Goal: Communication & Community: Share content

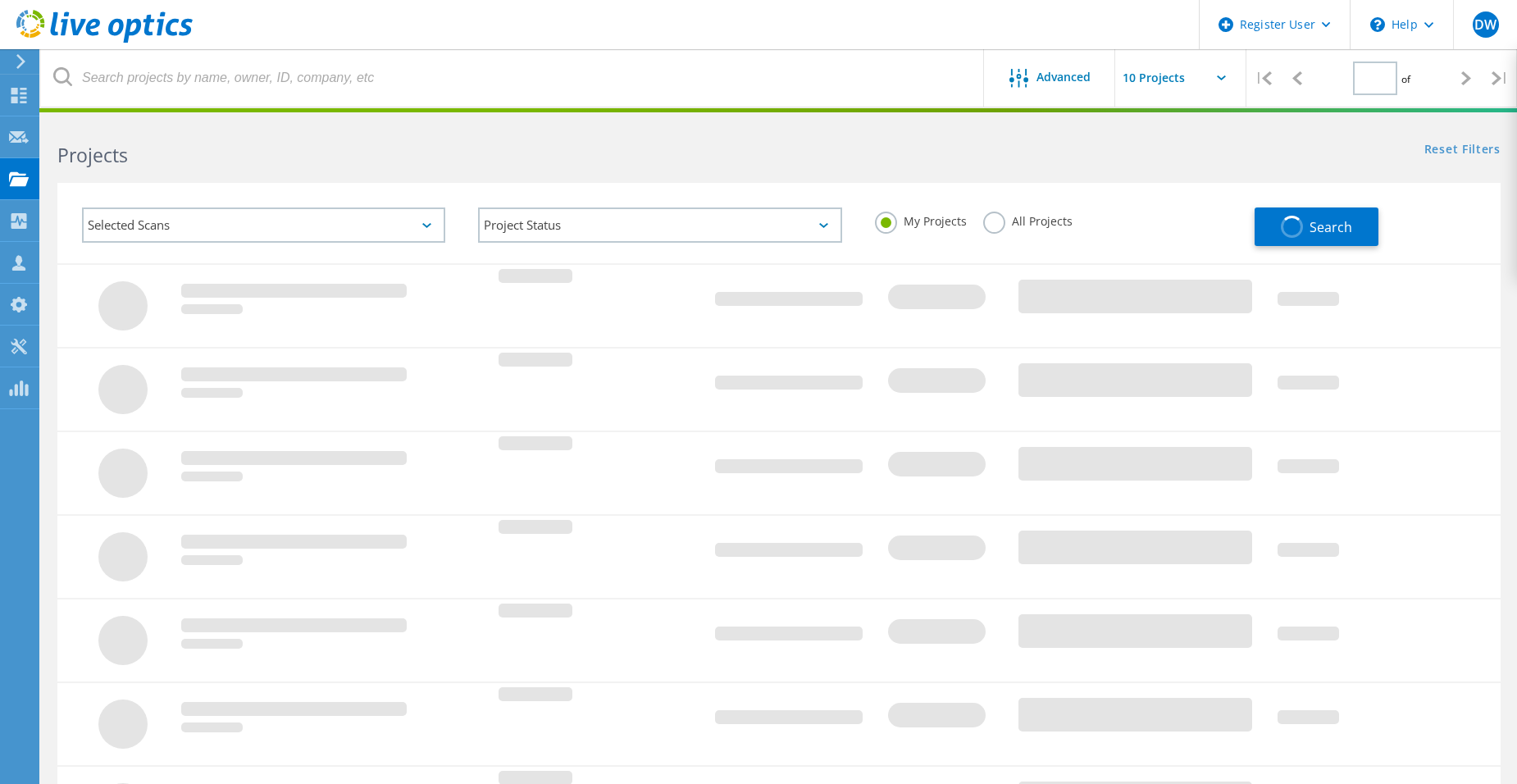
type input "1"
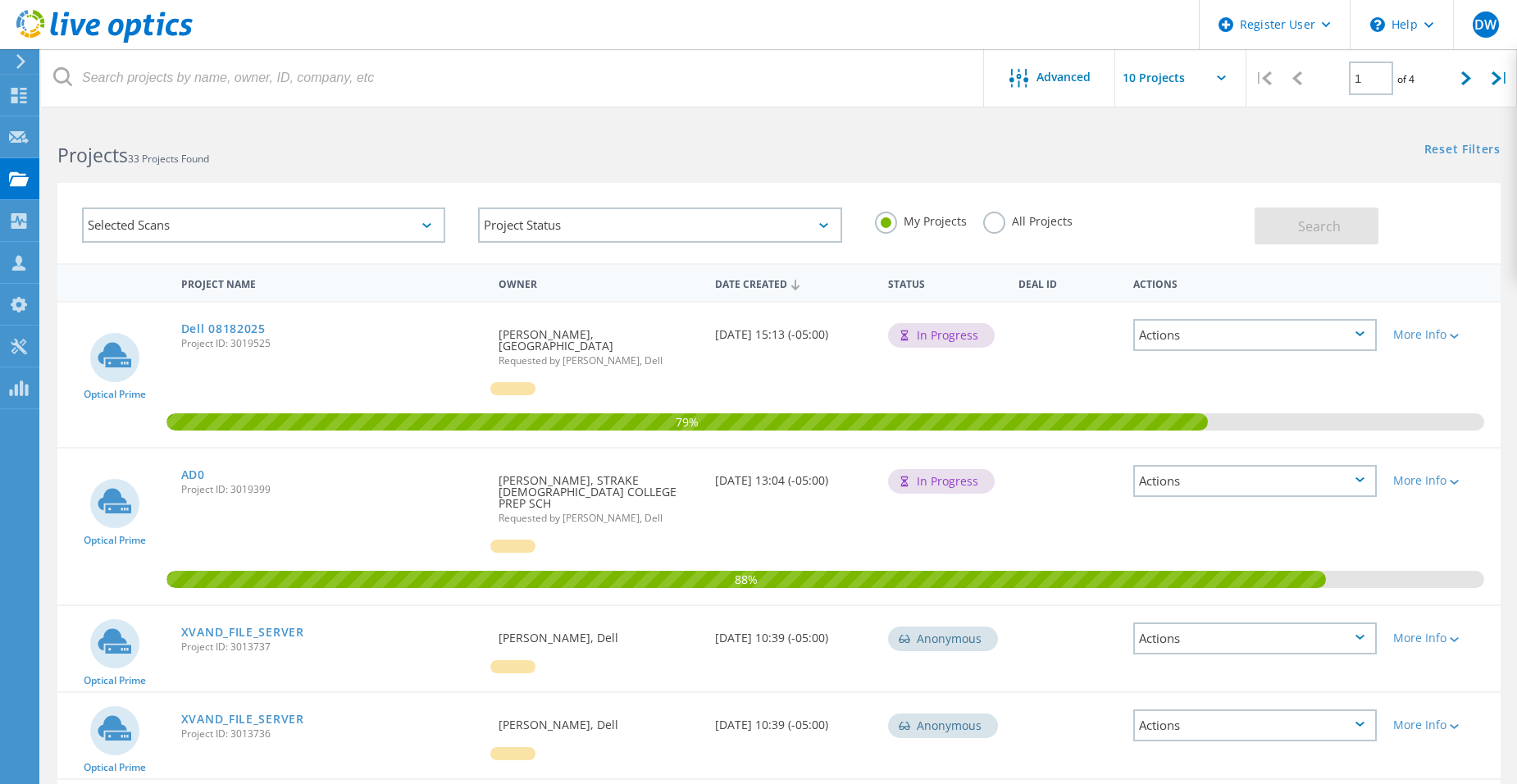
click at [1272, 475] on div "Actions" at bounding box center [1255, 480] width 244 height 32
click at [1210, 502] on div "Share" at bounding box center [1255, 506] width 240 height 26
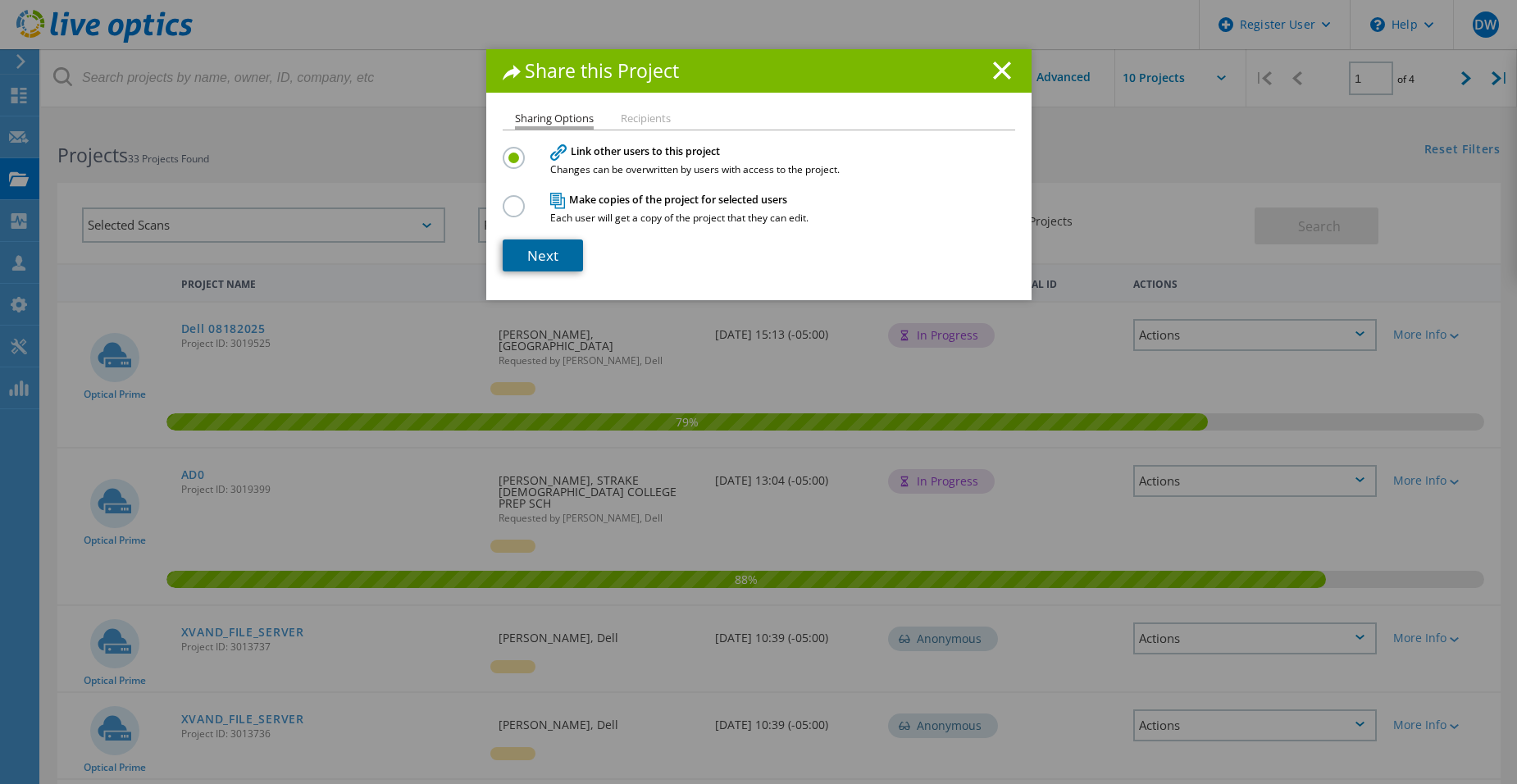
click at [535, 258] on link "Next" at bounding box center [543, 255] width 81 height 32
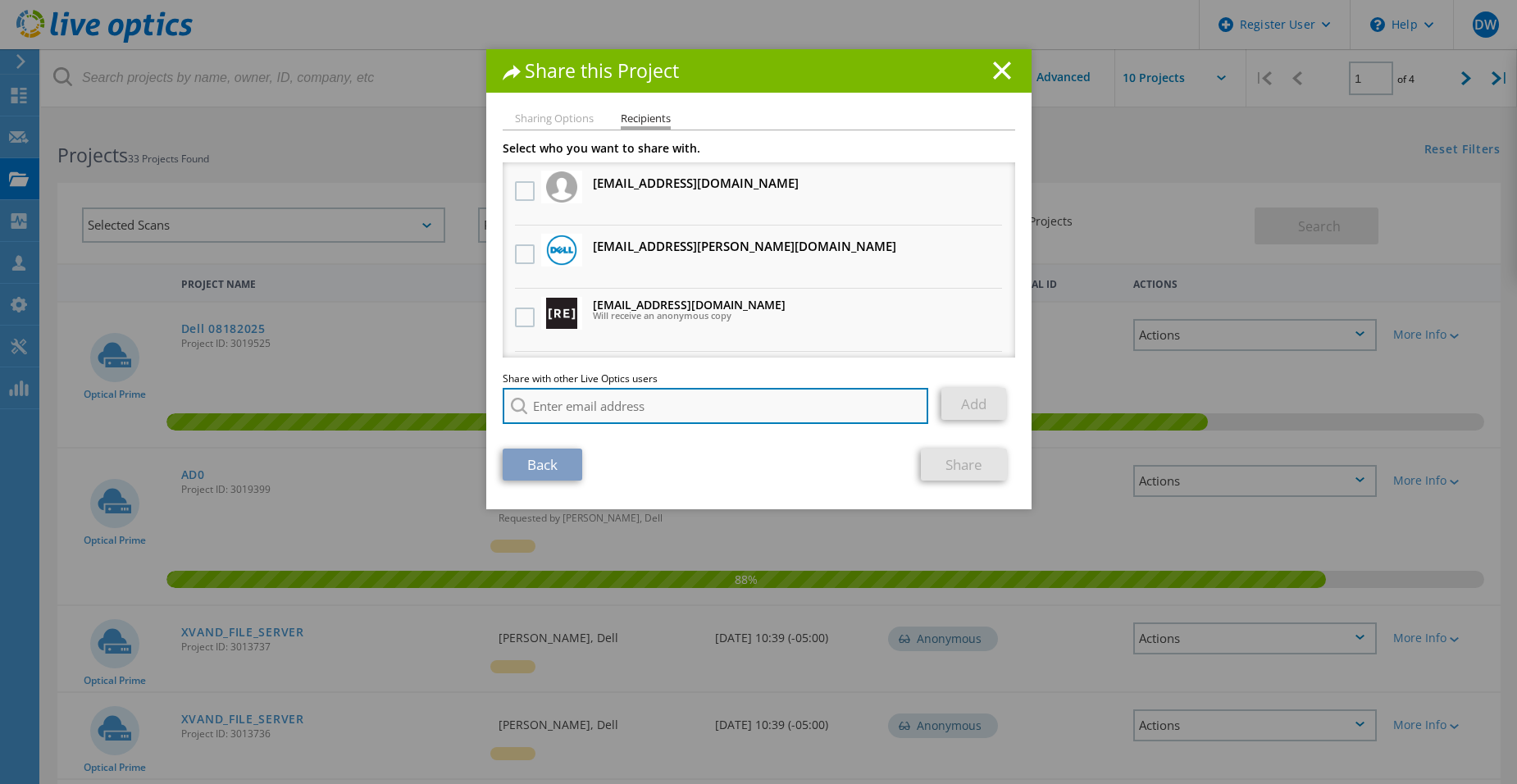
click at [588, 407] on input "search" at bounding box center [716, 406] width 426 height 36
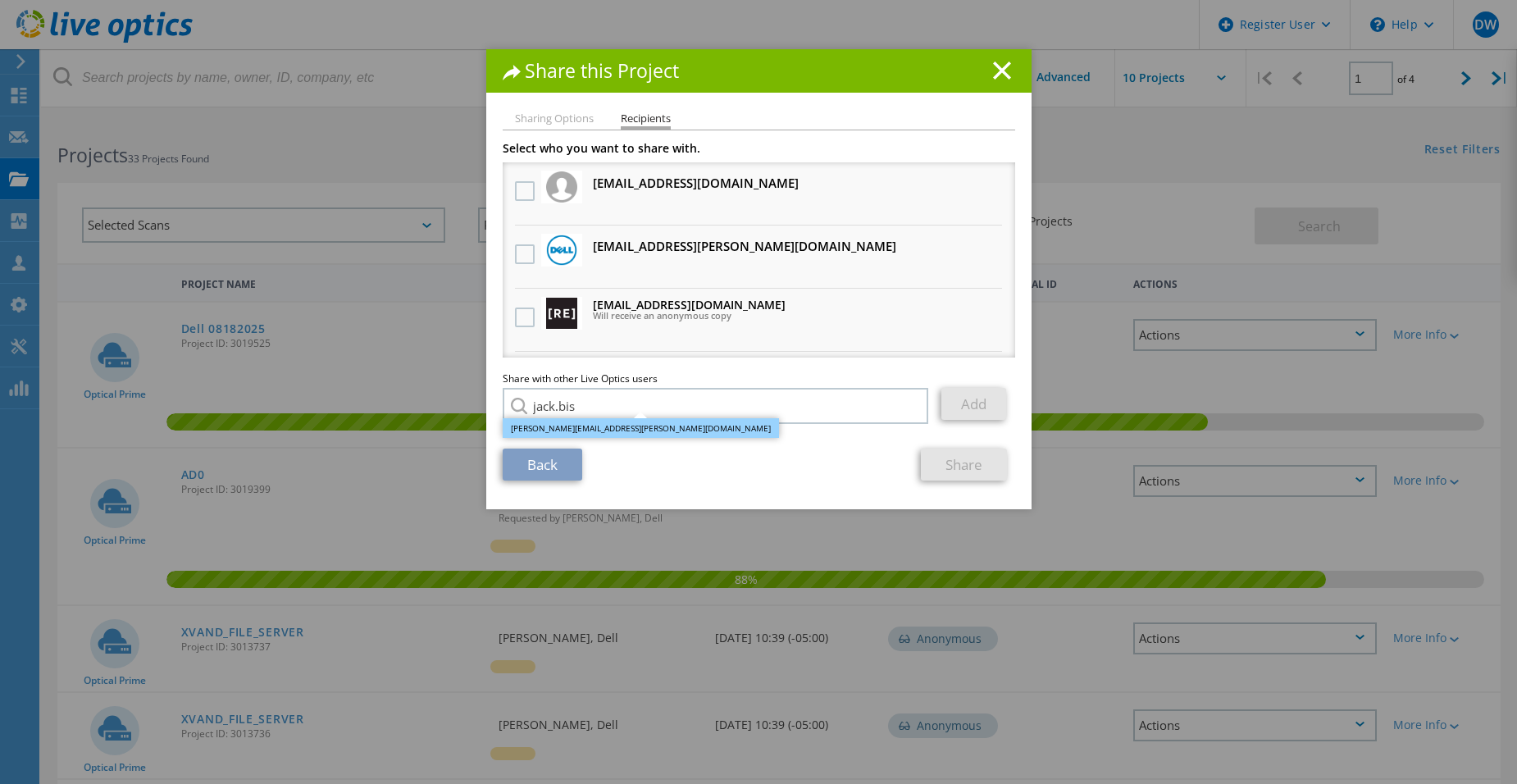
click at [623, 428] on li "[PERSON_NAME][EMAIL_ADDRESS][PERSON_NAME][DOMAIN_NAME]" at bounding box center [641, 428] width 276 height 20
type input "[PERSON_NAME][EMAIL_ADDRESS][PERSON_NAME][DOMAIN_NAME]"
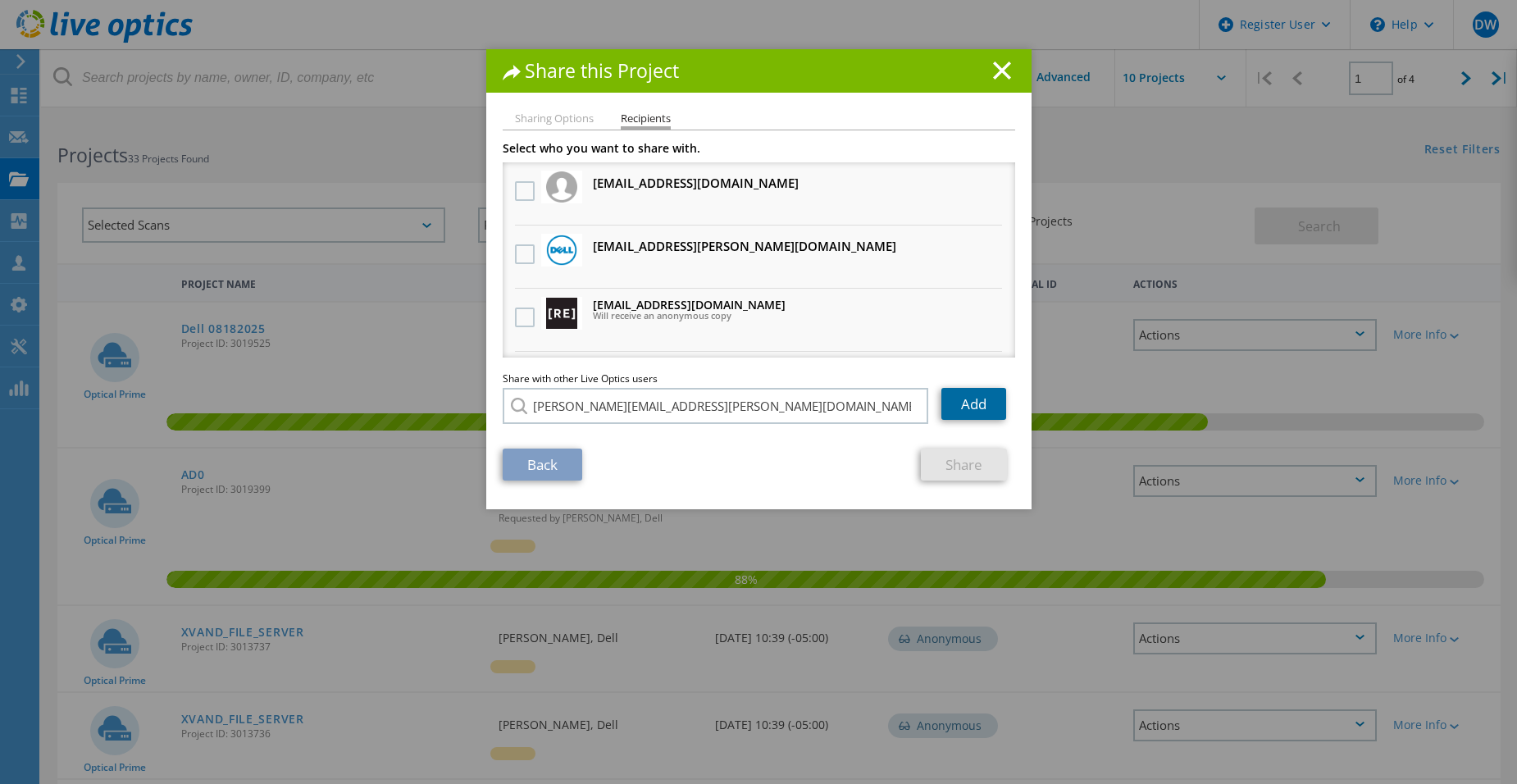
click at [978, 414] on link "Add" at bounding box center [974, 403] width 65 height 32
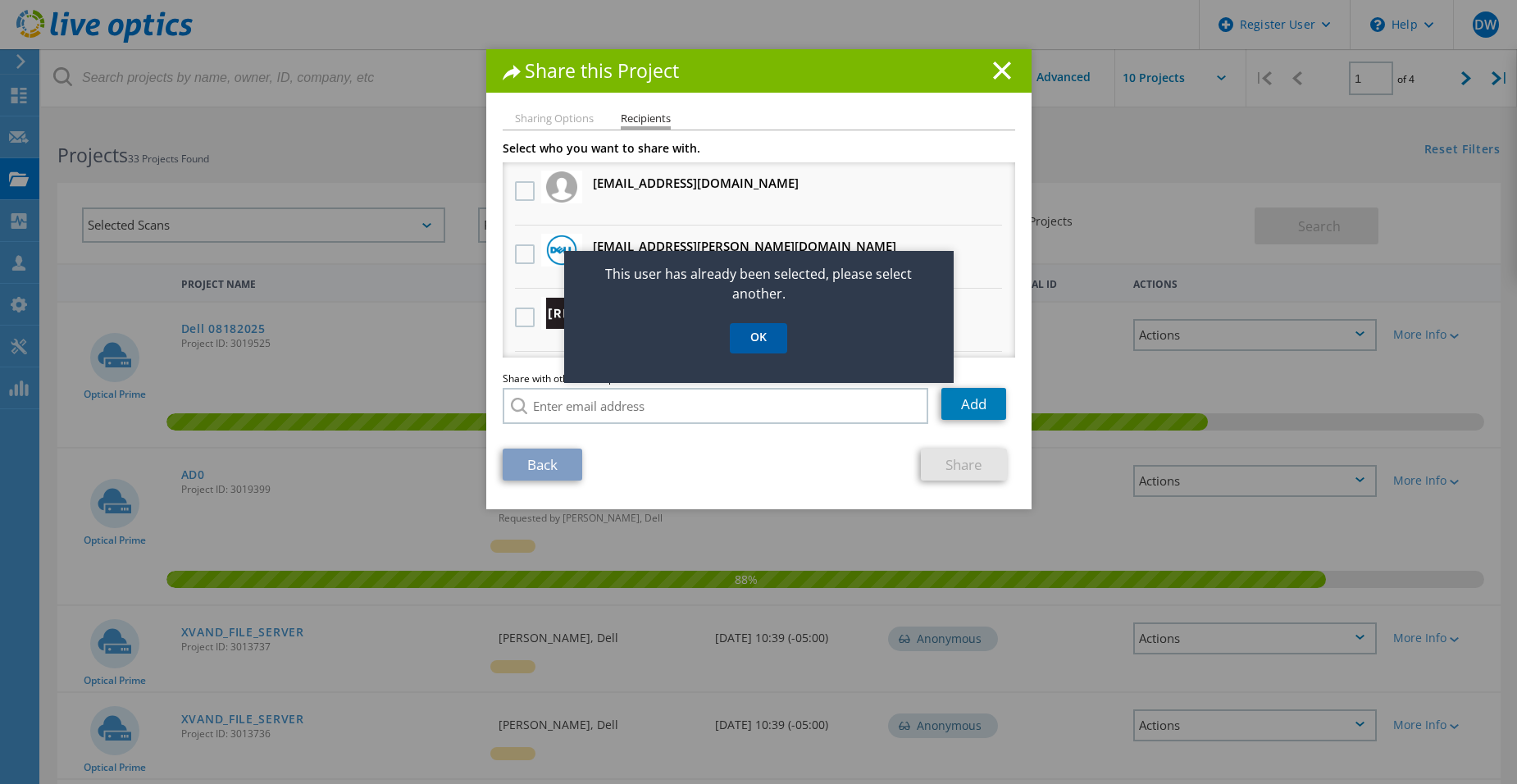
click at [765, 335] on link "OK" at bounding box center [758, 338] width 57 height 30
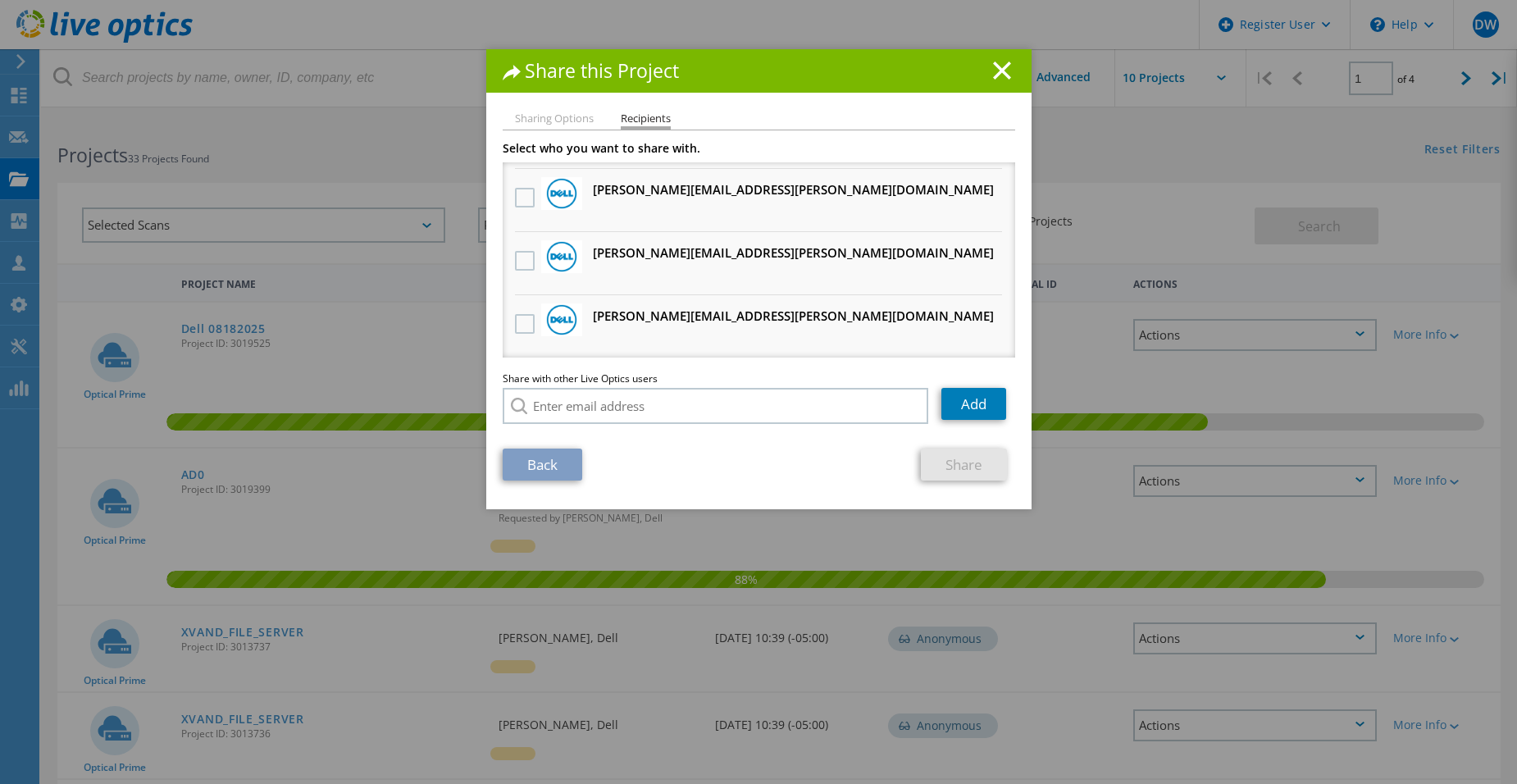
scroll to position [902, 0]
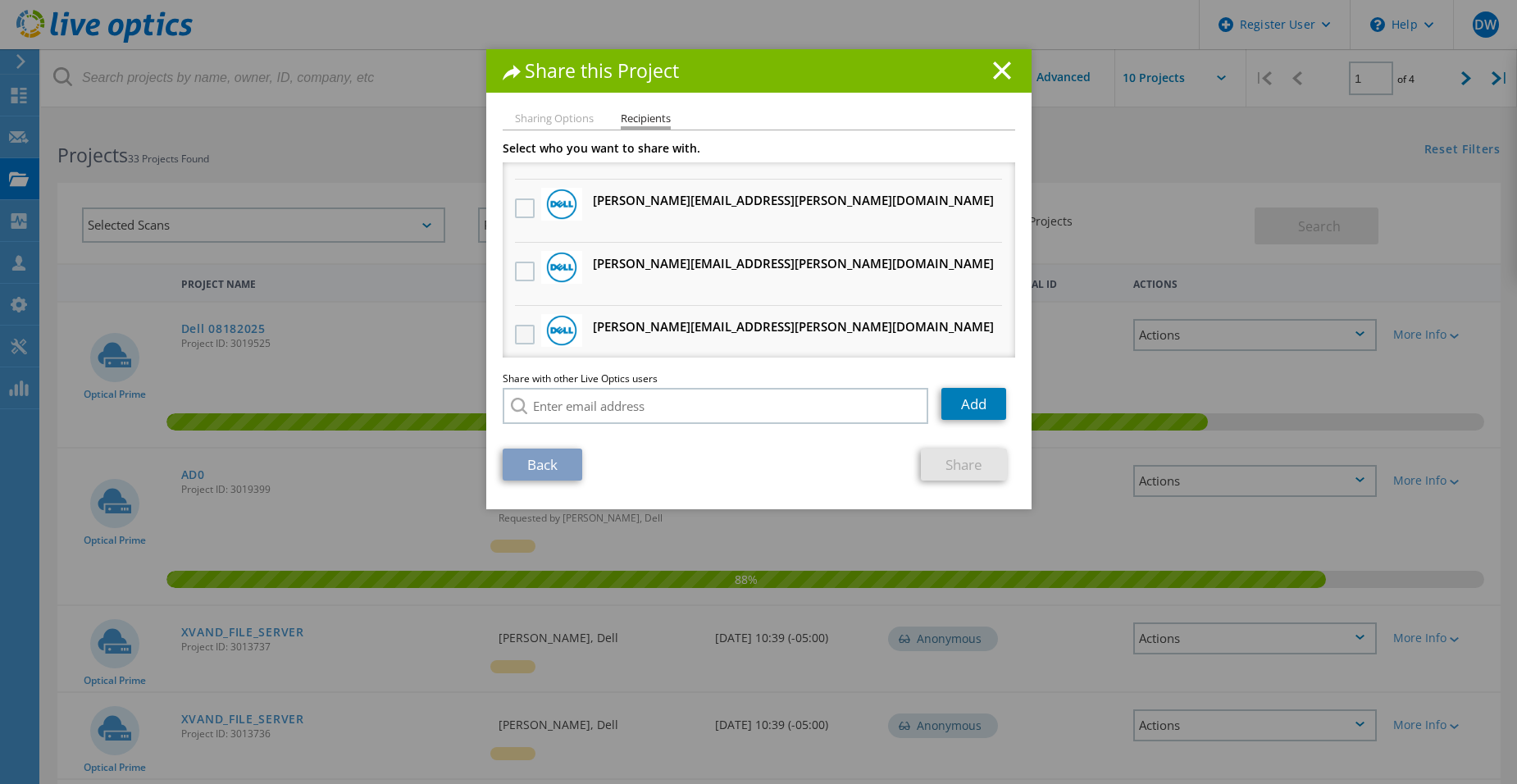
click at [517, 325] on label at bounding box center [527, 335] width 24 height 20
click at [0, 0] on input "checkbox" at bounding box center [0, 0] width 0 height 0
click at [968, 467] on link "Share" at bounding box center [964, 464] width 86 height 32
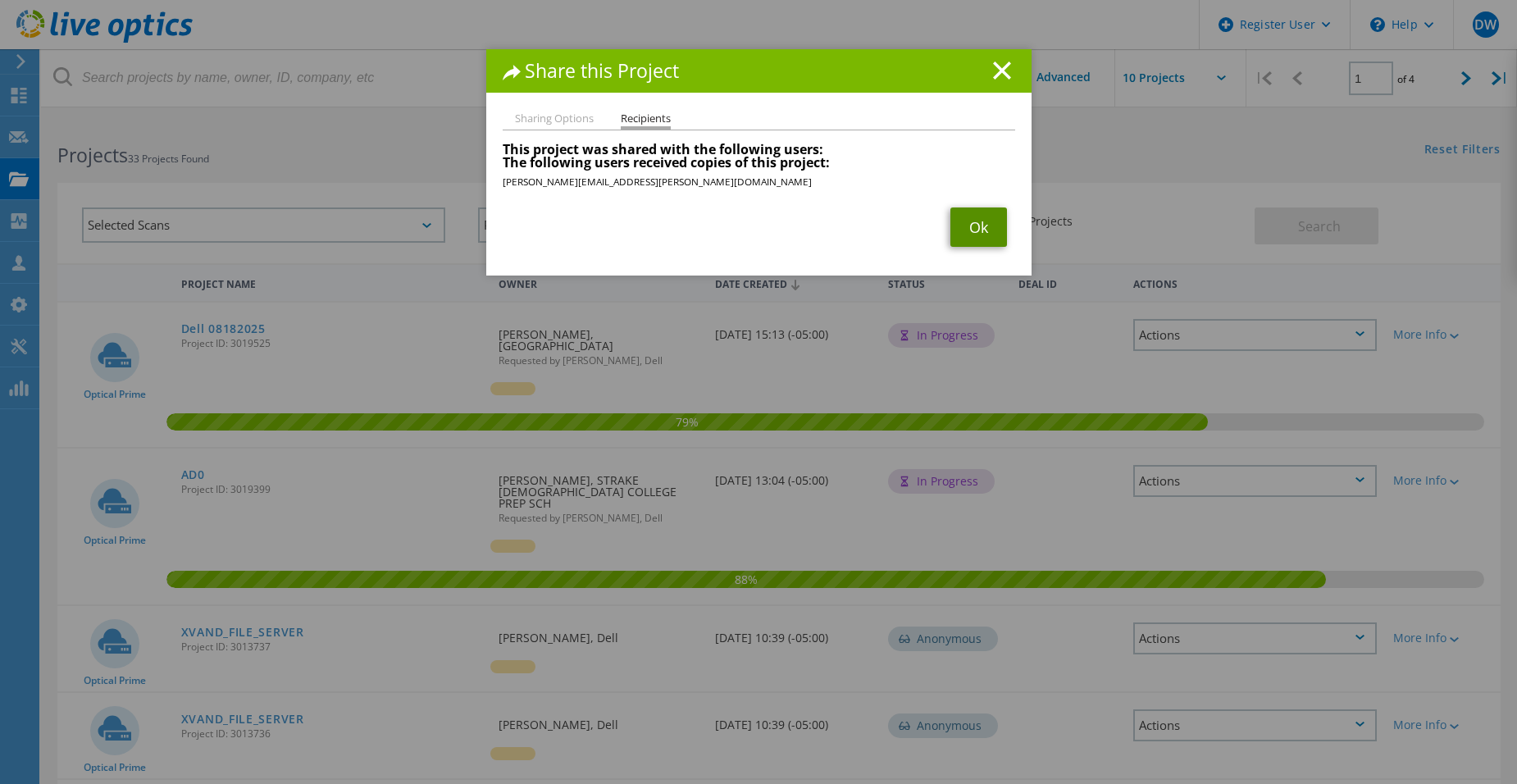
click at [991, 241] on link "Ok" at bounding box center [979, 227] width 57 height 39
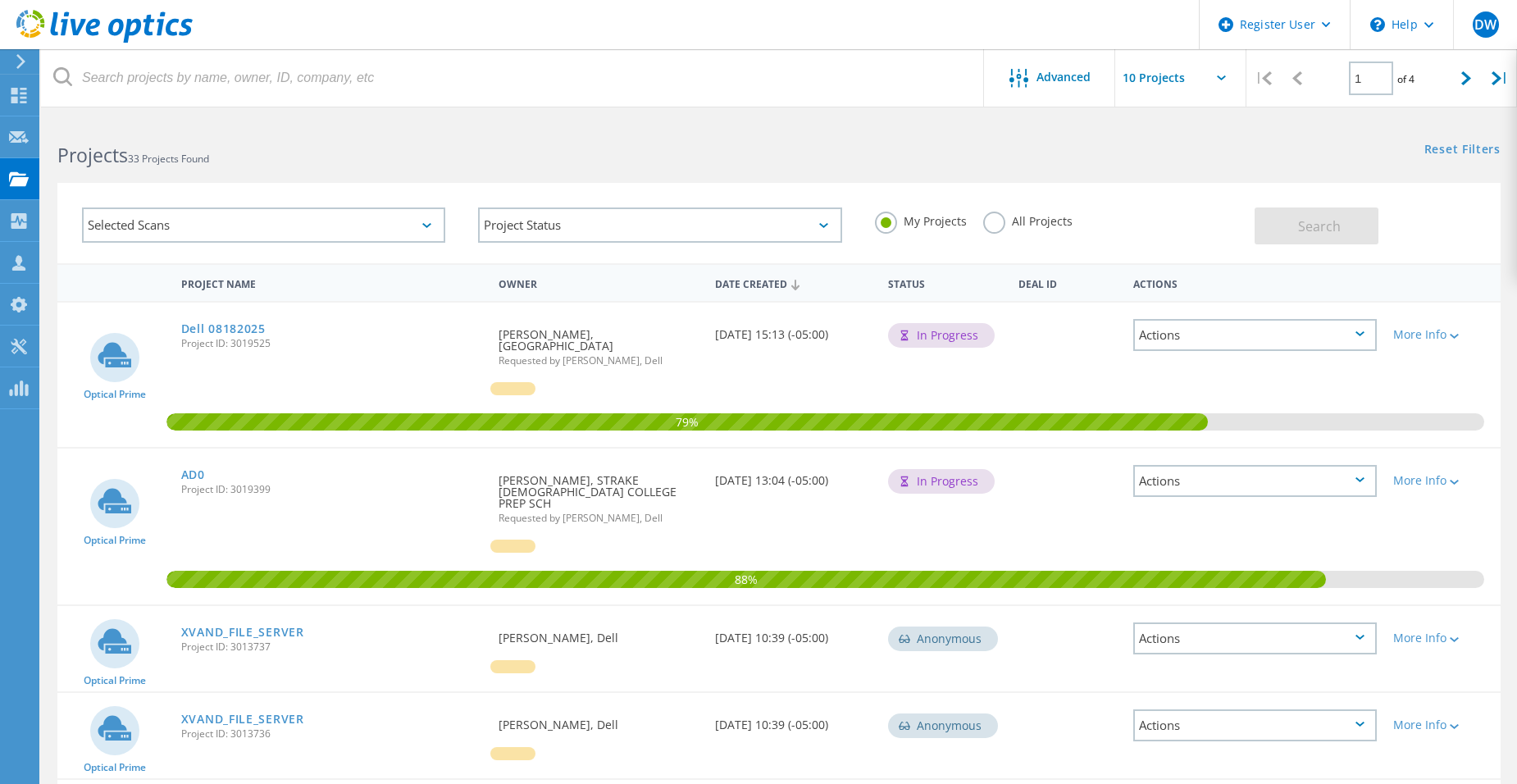
click at [1341, 344] on div "Actions" at bounding box center [1255, 335] width 244 height 32
click at [1263, 367] on div "Share" at bounding box center [1255, 360] width 240 height 26
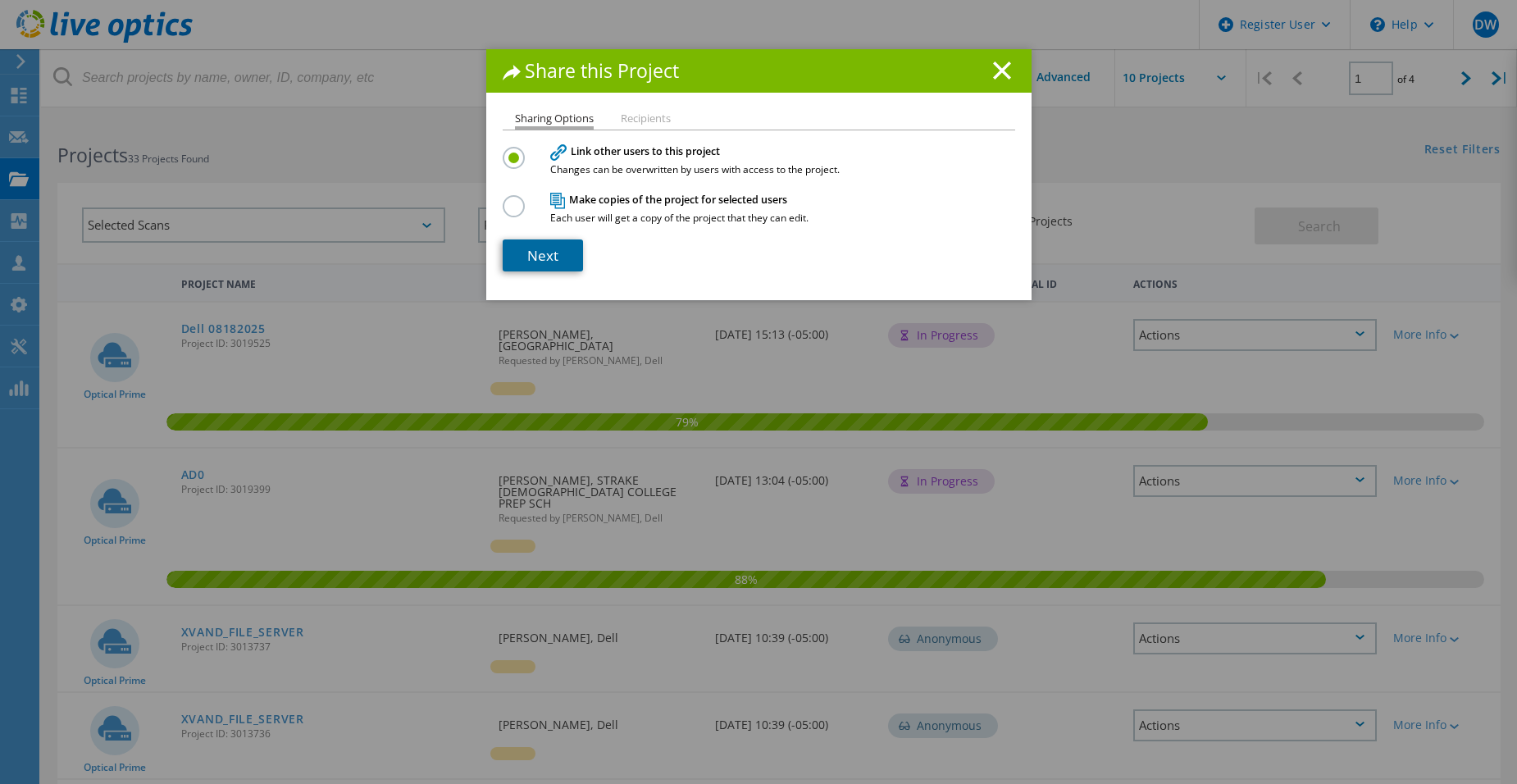
drag, startPoint x: 540, startPoint y: 255, endPoint x: 547, endPoint y: 247, distance: 10.6
click at [540, 256] on link "Next" at bounding box center [543, 255] width 81 height 32
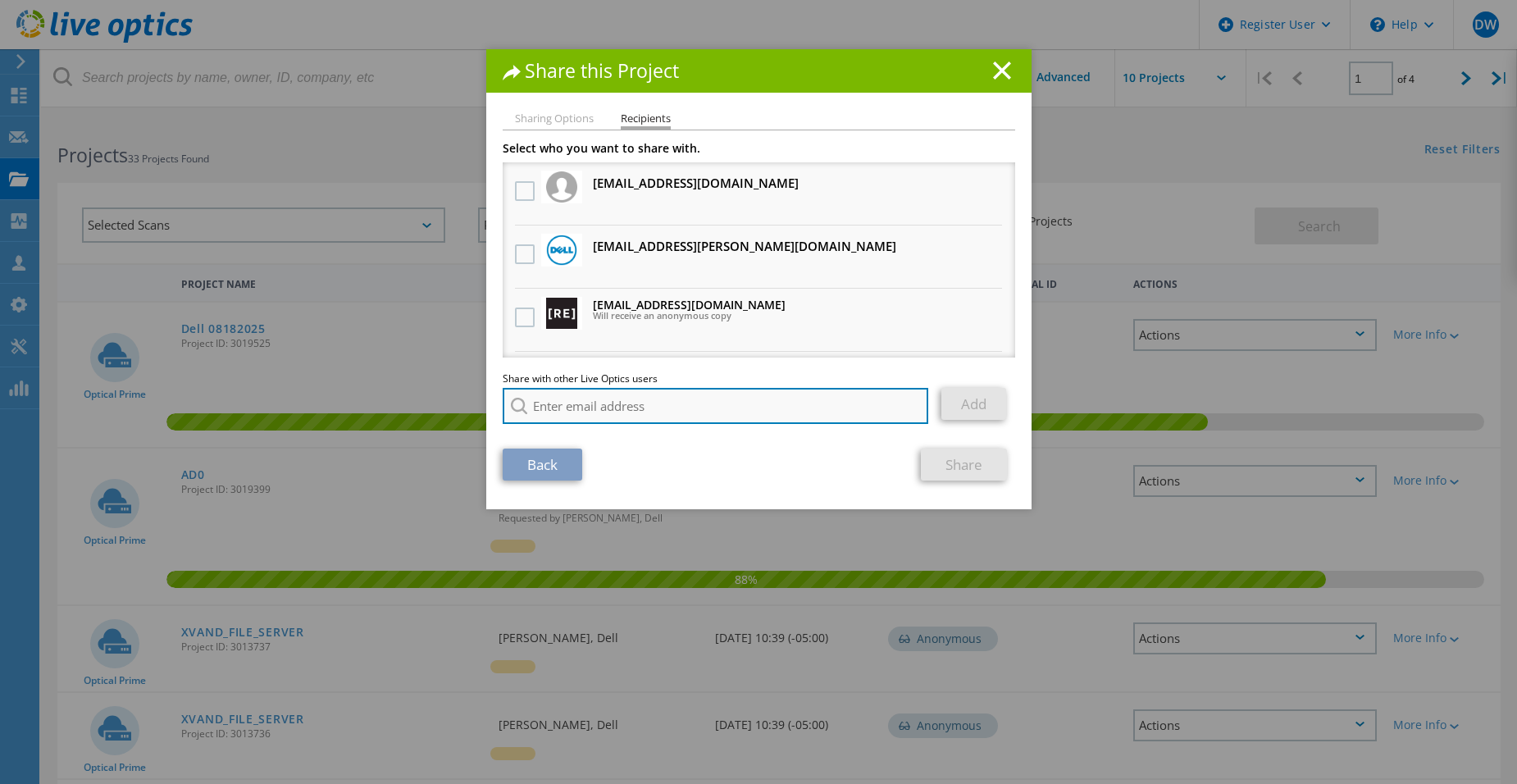
click at [581, 393] on input "search" at bounding box center [716, 406] width 426 height 36
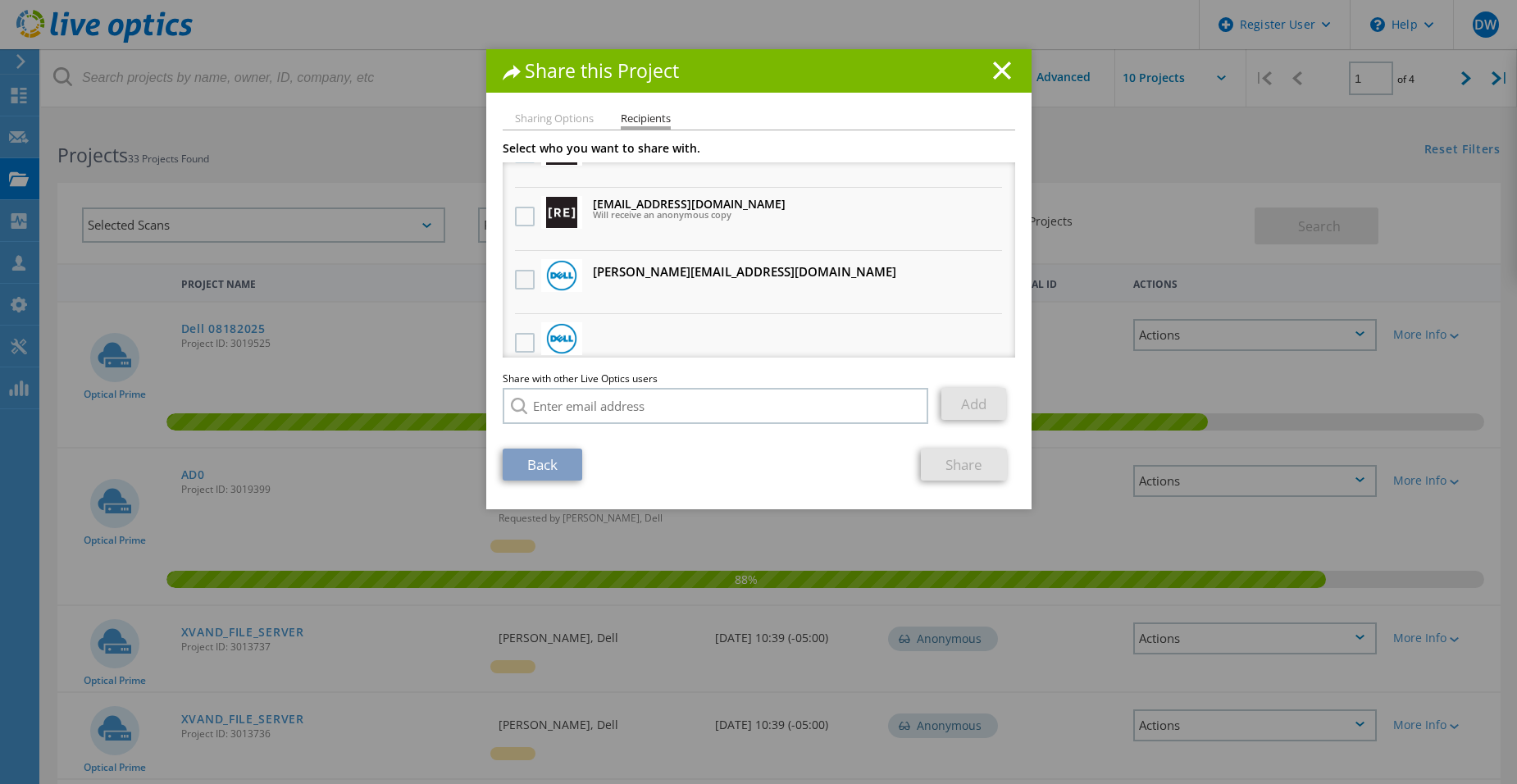
click at [515, 278] on label at bounding box center [527, 279] width 24 height 20
click at [0, 0] on input "checkbox" at bounding box center [0, 0] width 0 height 0
click at [968, 471] on link "Share" at bounding box center [964, 464] width 86 height 32
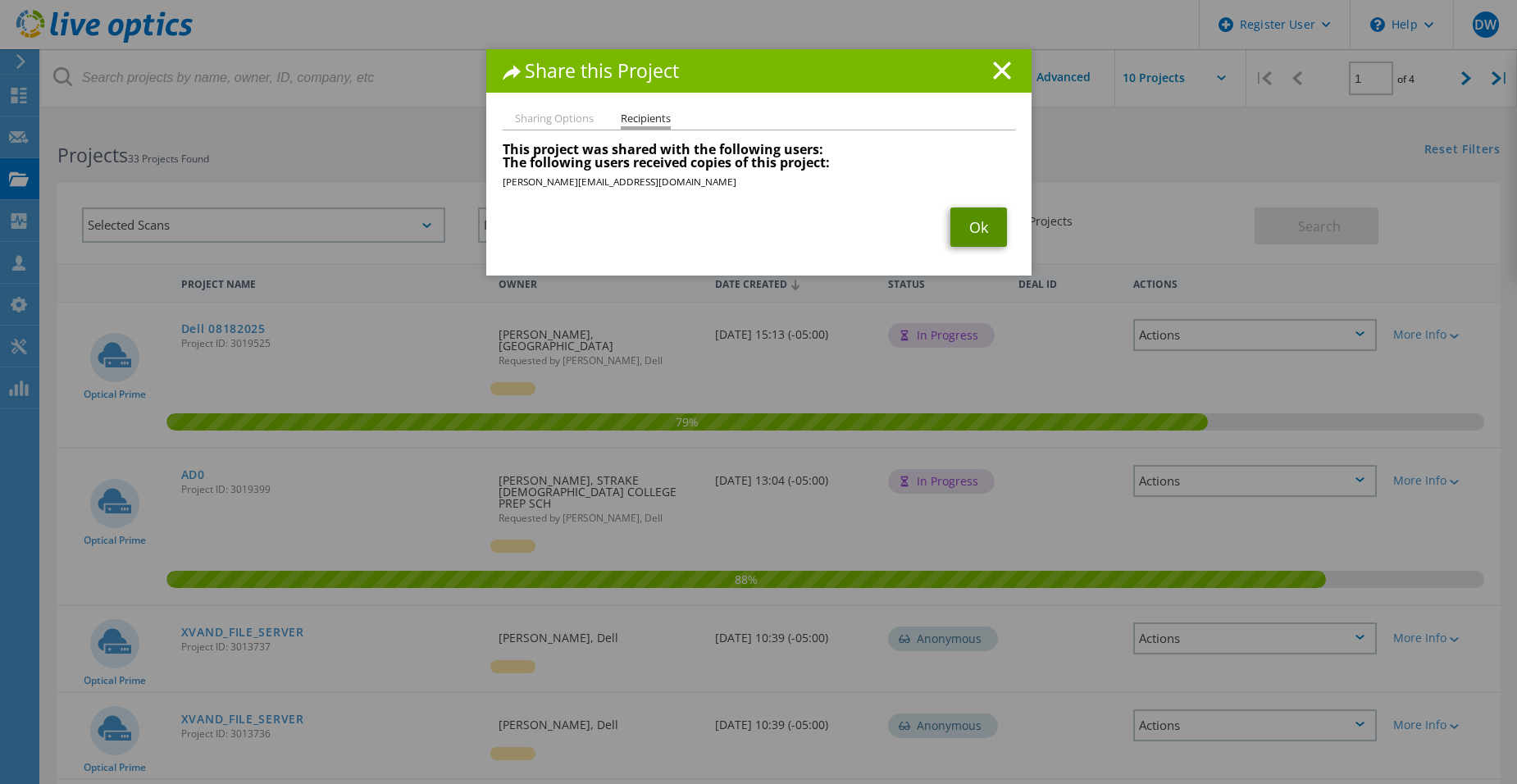
click at [985, 222] on link "Ok" at bounding box center [979, 227] width 57 height 39
